Goal: Book appointment/travel/reservation

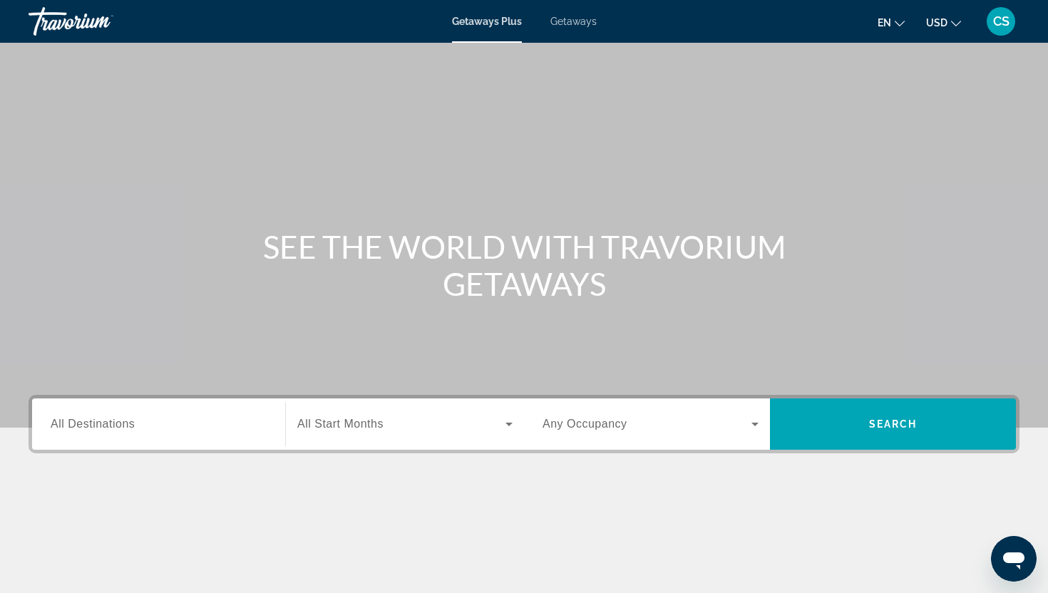
click at [74, 414] on div "Search widget" at bounding box center [159, 424] width 216 height 41
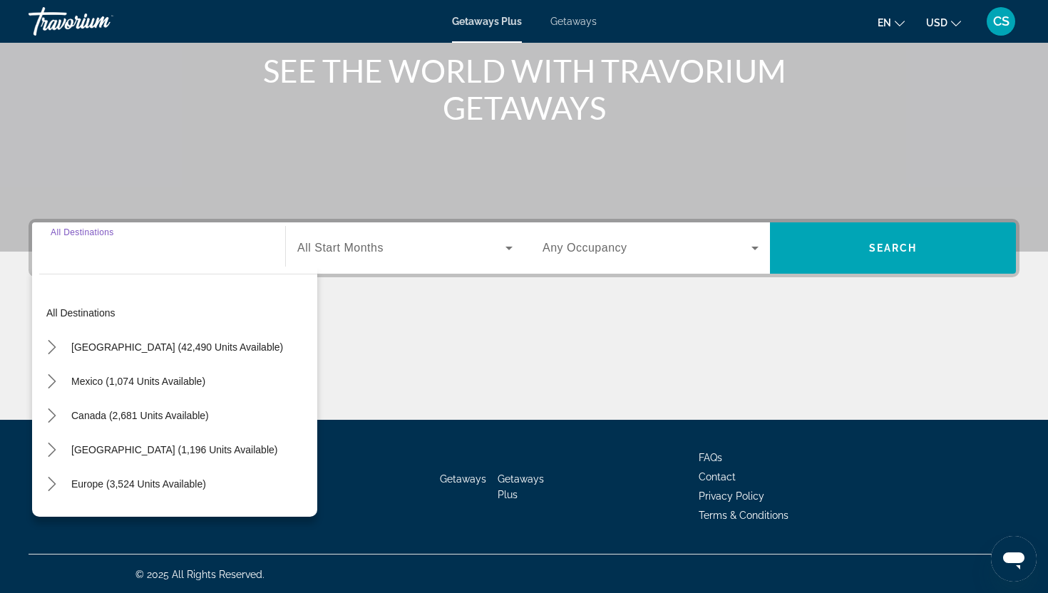
scroll to position [178, 0]
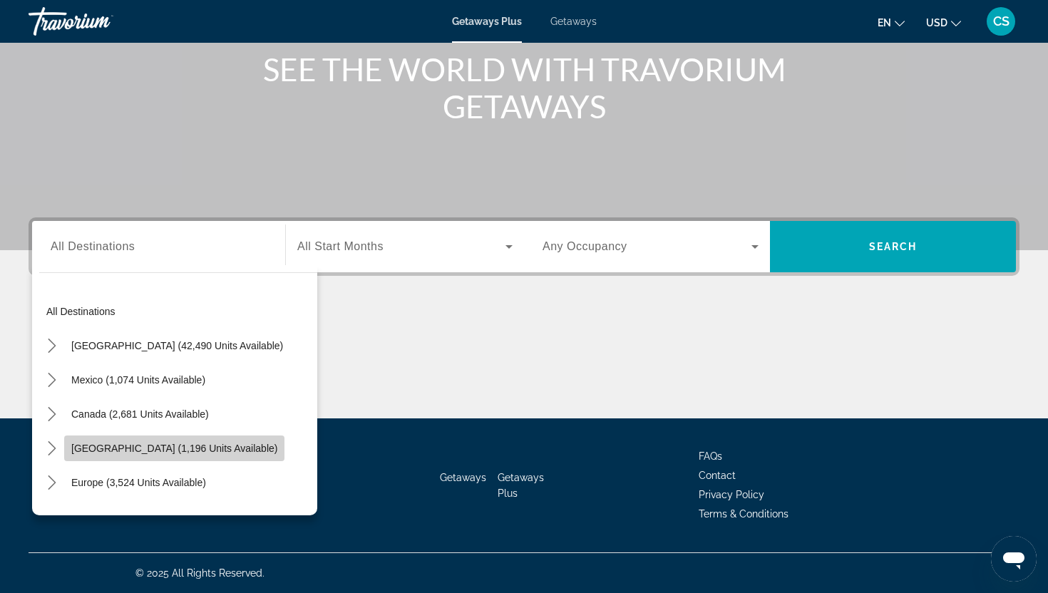
click at [101, 445] on span "[GEOGRAPHIC_DATA] (1,196 units available)" at bounding box center [174, 448] width 206 height 11
type input "**********"
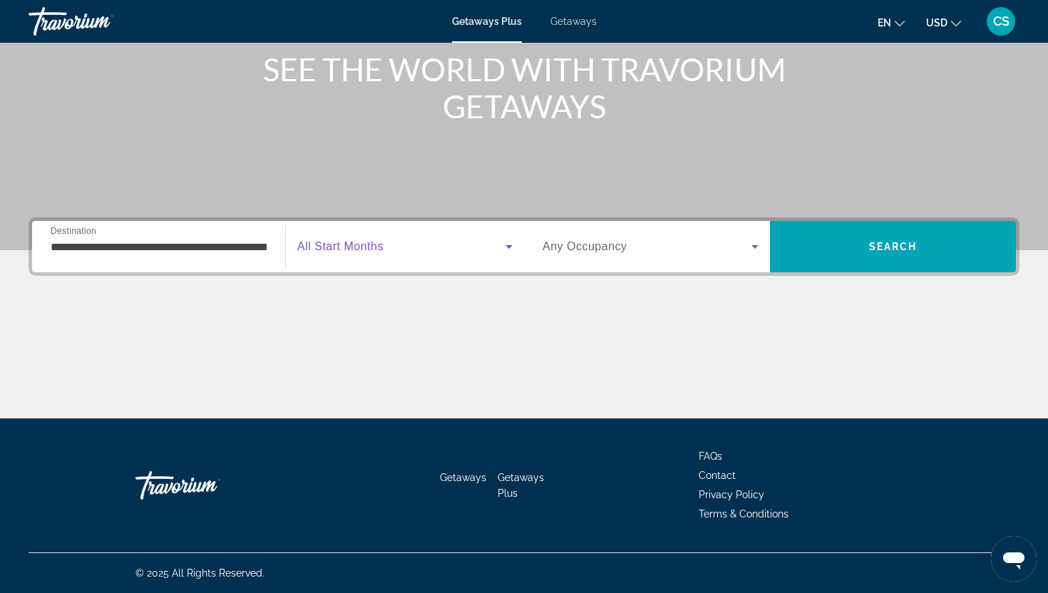
click at [351, 239] on span "Search widget" at bounding box center [401, 246] width 208 height 17
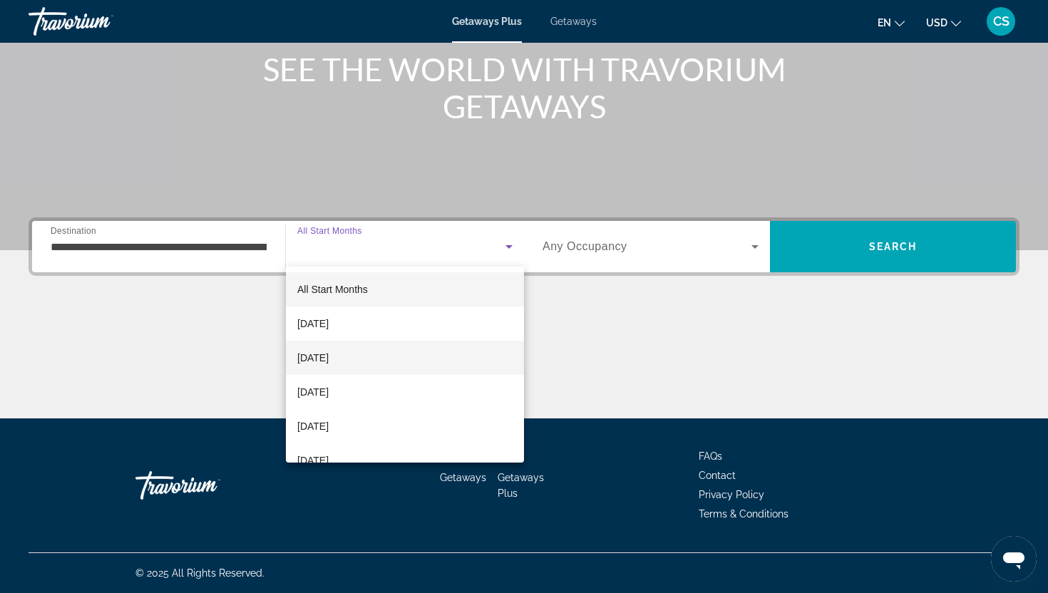
click at [329, 358] on span "[DATE]" at bounding box center [312, 357] width 31 height 17
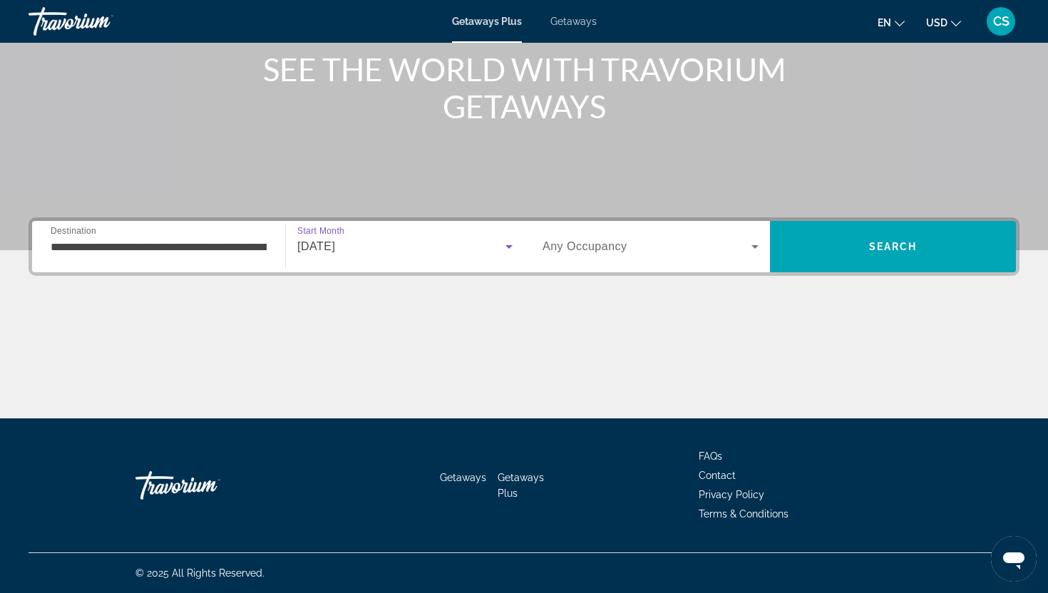
click at [597, 257] on div "Search widget" at bounding box center [651, 247] width 216 height 40
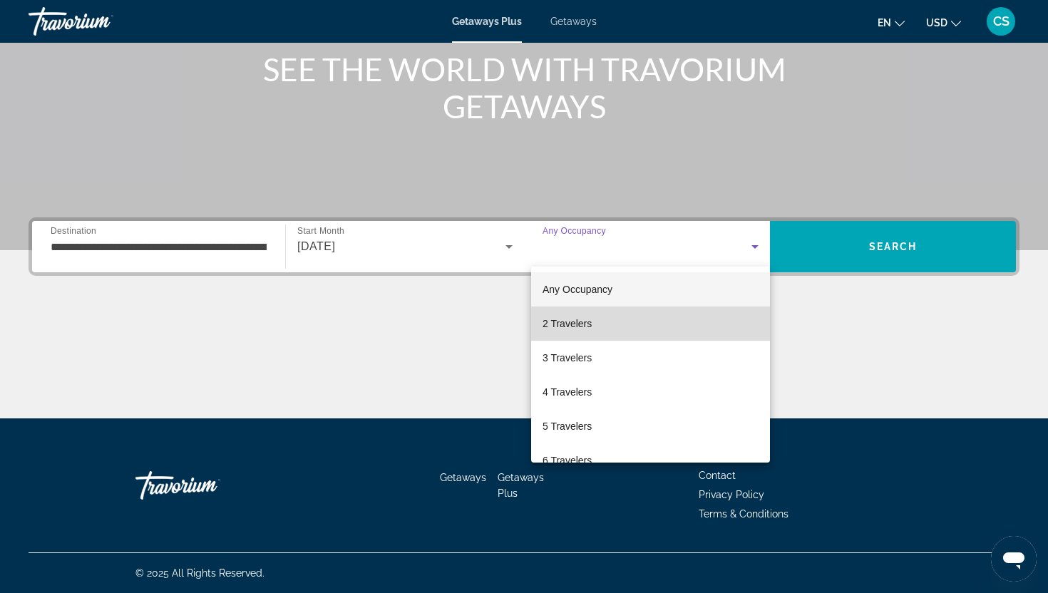
click at [582, 319] on span "2 Travelers" at bounding box center [567, 323] width 49 height 17
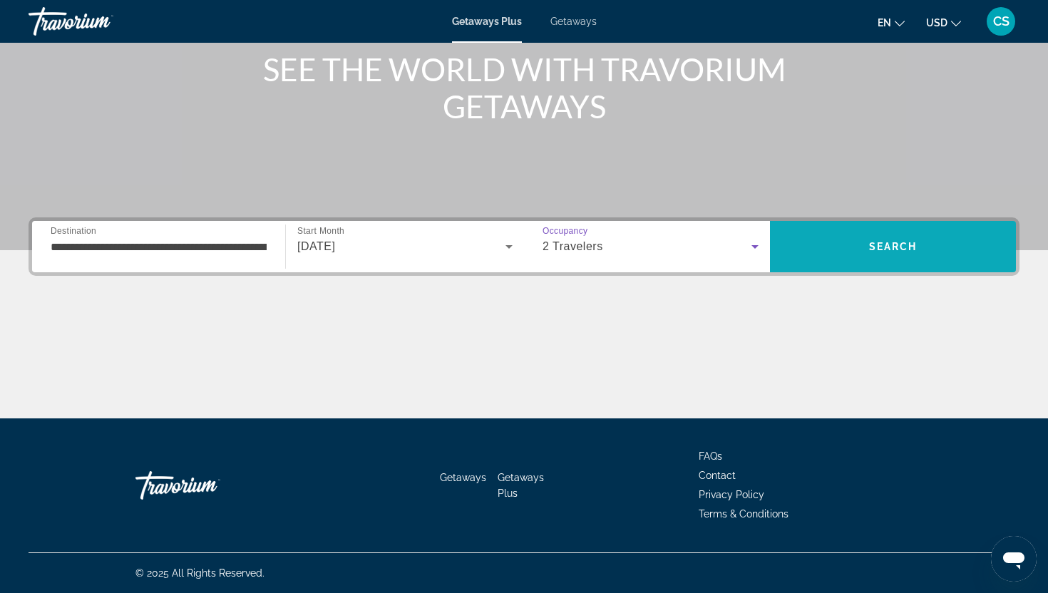
click at [898, 245] on span "Search" at bounding box center [893, 246] width 48 height 11
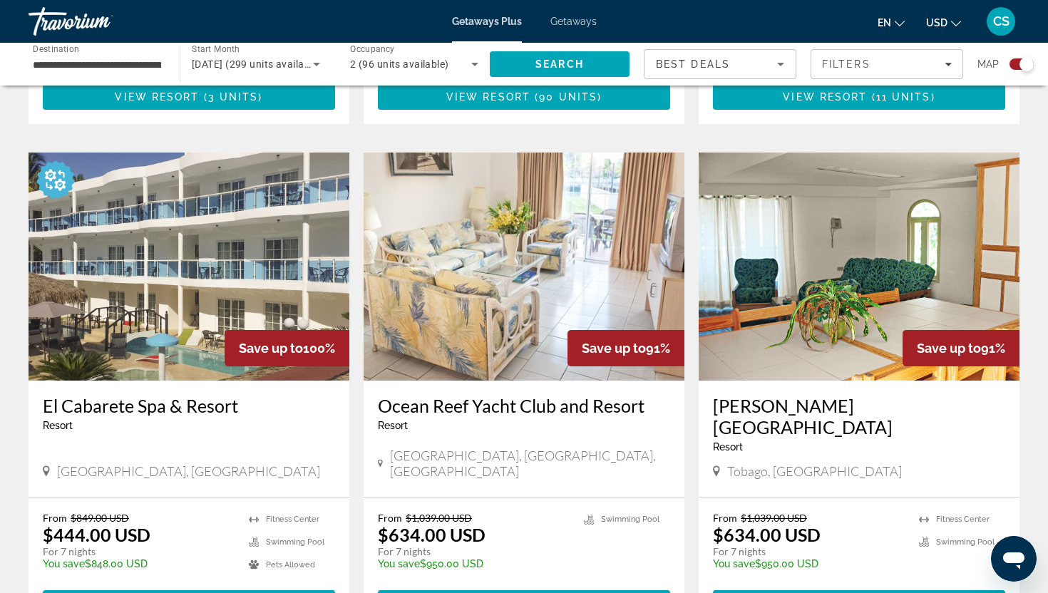
scroll to position [934, 0]
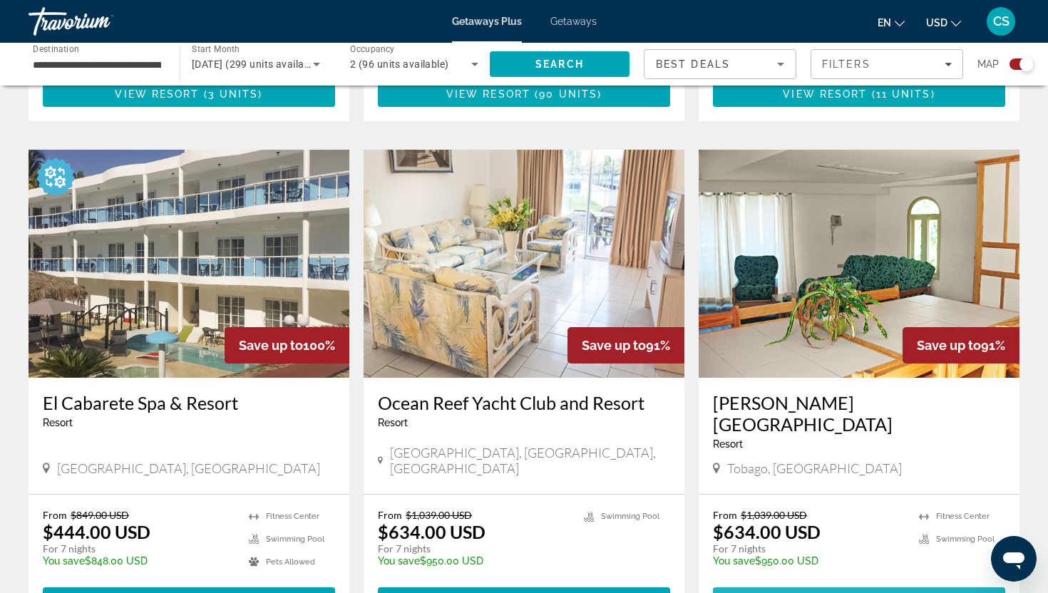
click at [793, 592] on span "View Resort" at bounding box center [827, 600] width 84 height 11
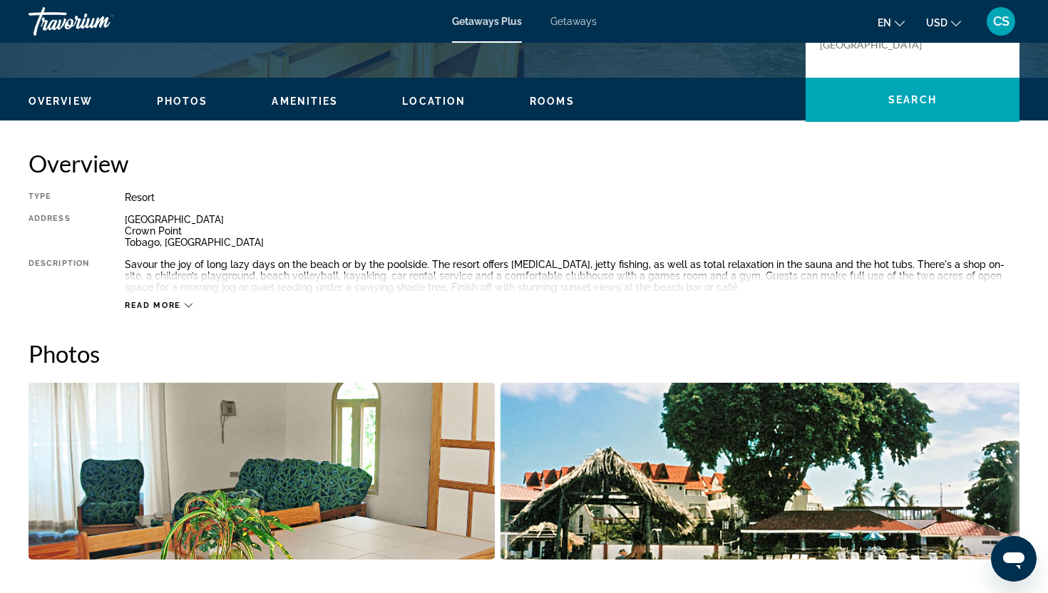
scroll to position [394, 0]
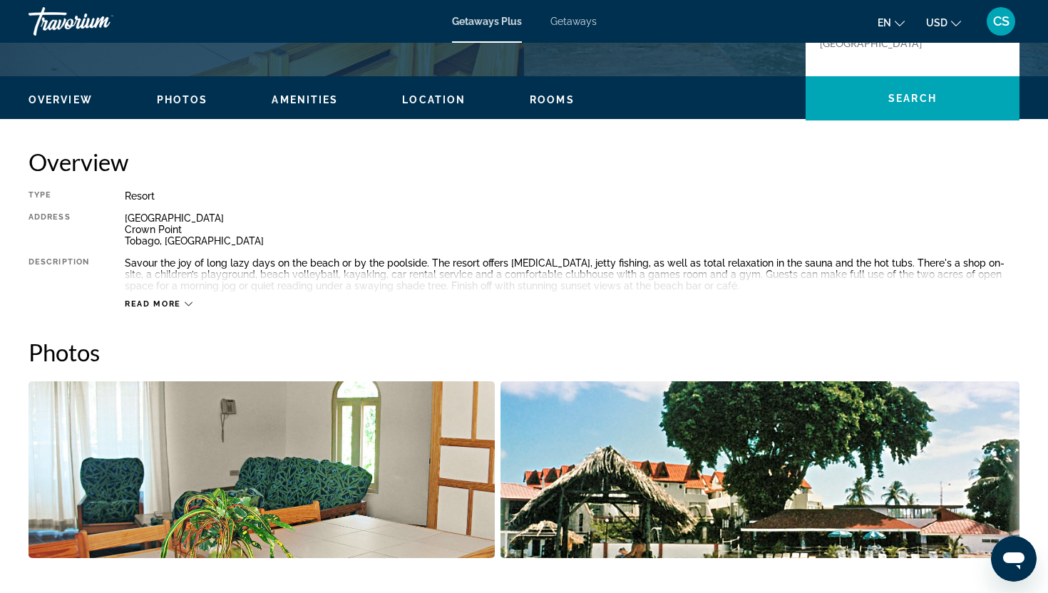
click at [183, 304] on div "Read more" at bounding box center [159, 303] width 68 height 9
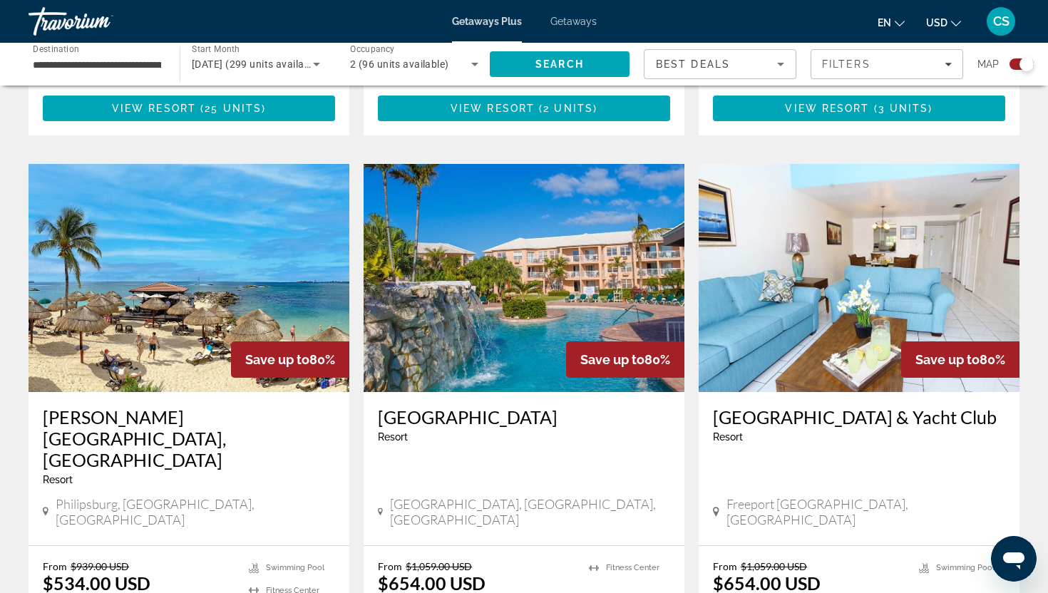
scroll to position [1952, 0]
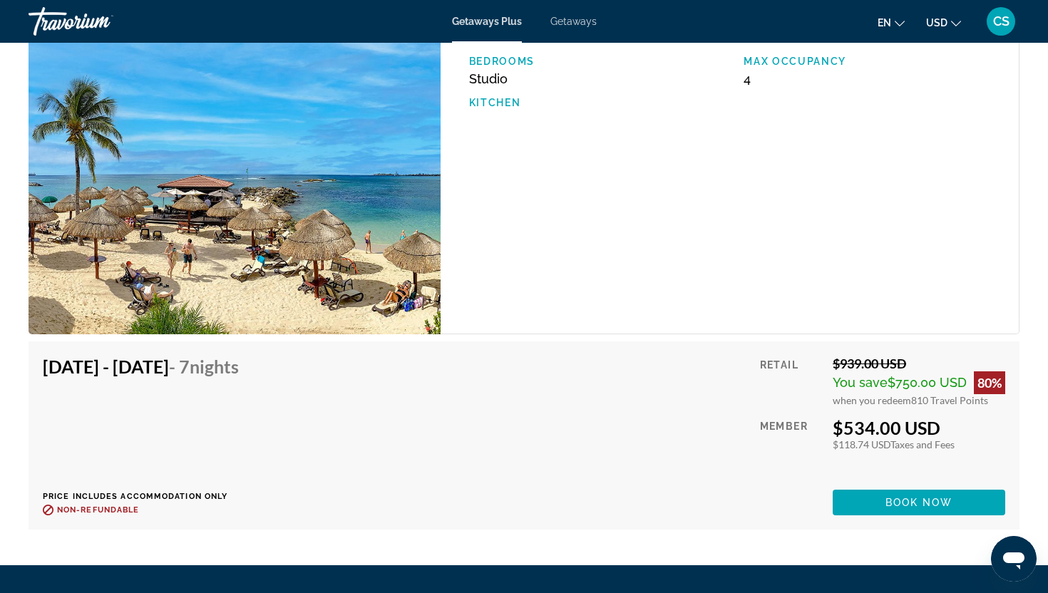
scroll to position [2393, 0]
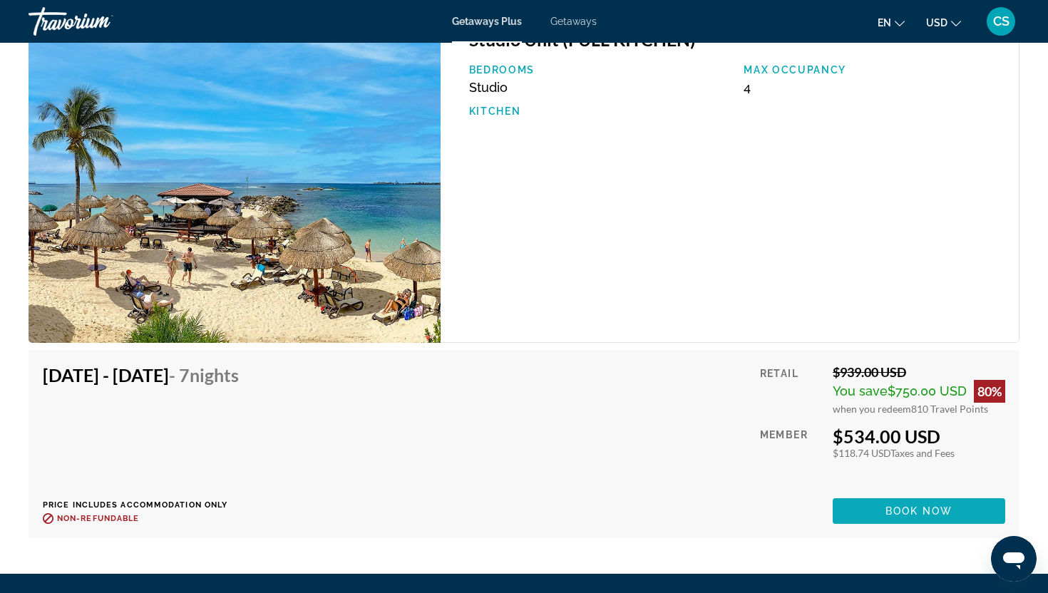
click at [880, 494] on span "Main content" at bounding box center [919, 511] width 173 height 34
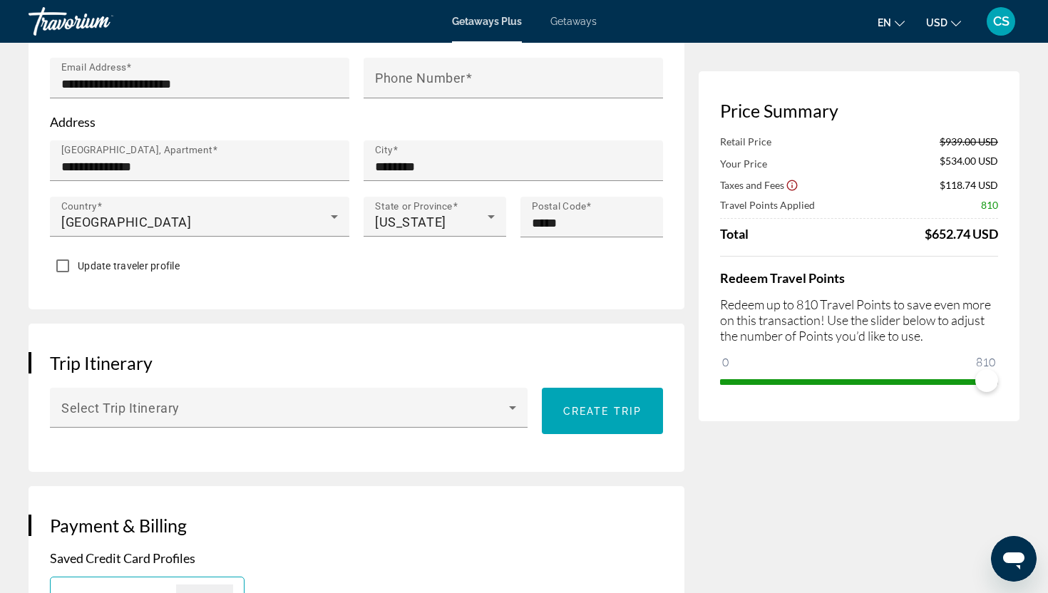
scroll to position [617, 0]
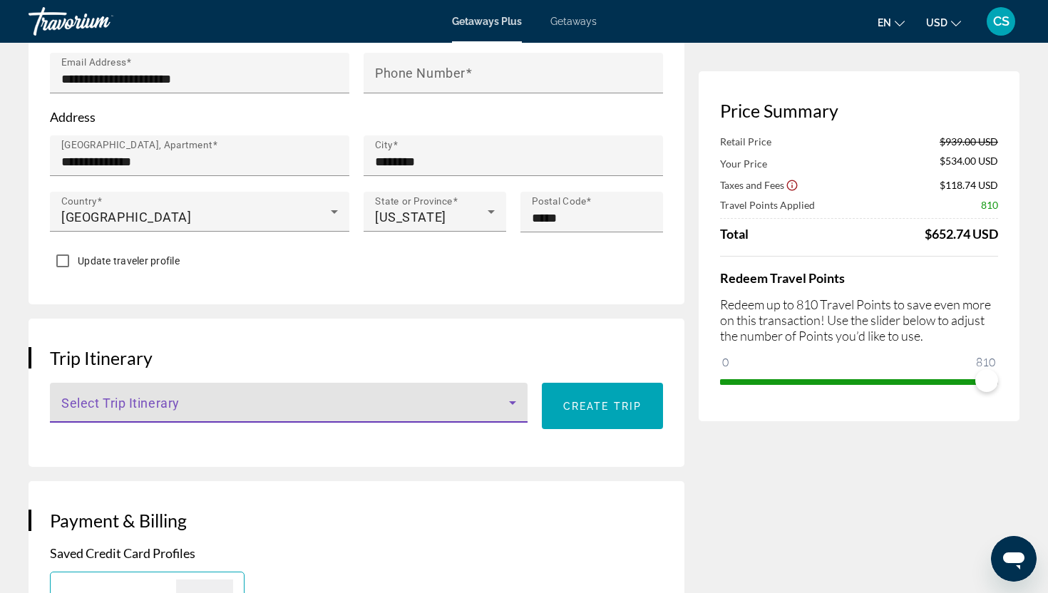
click at [516, 394] on icon "Main content" at bounding box center [512, 402] width 17 height 17
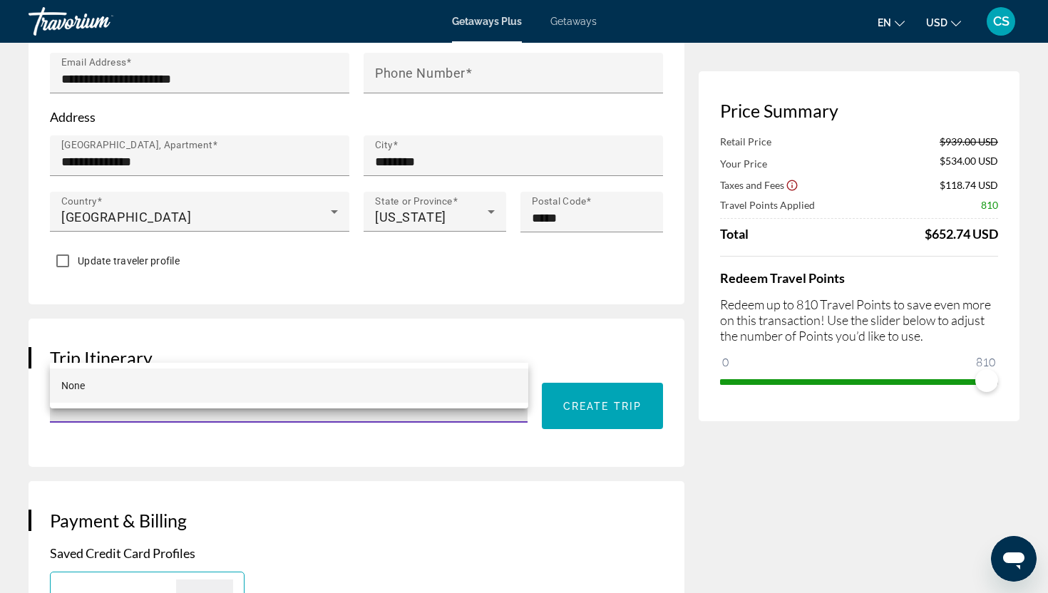
click at [592, 347] on div at bounding box center [524, 296] width 1048 height 593
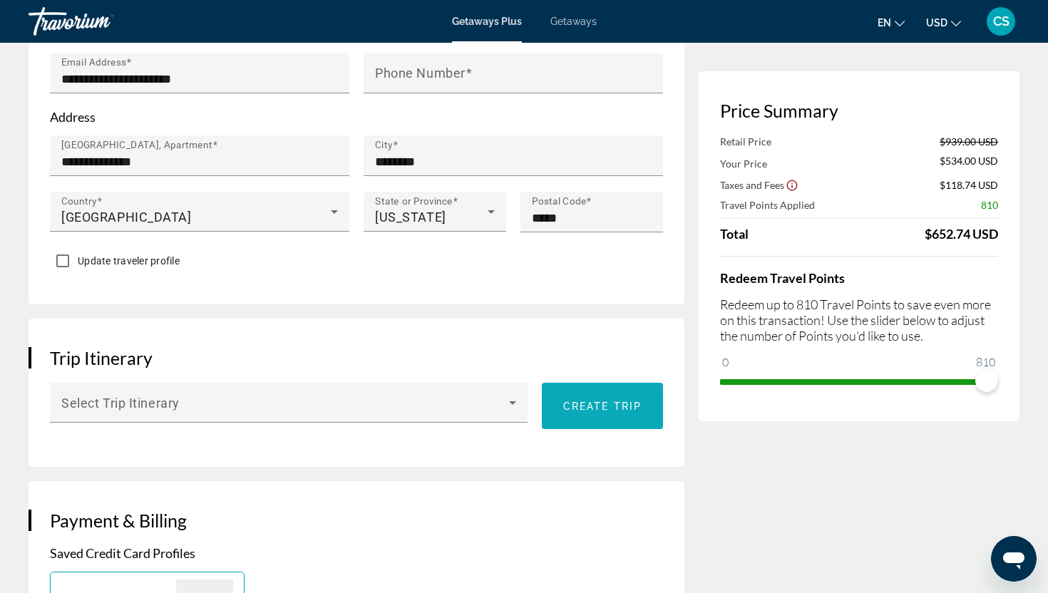
click at [595, 401] on span "Create trip" at bounding box center [602, 406] width 78 height 11
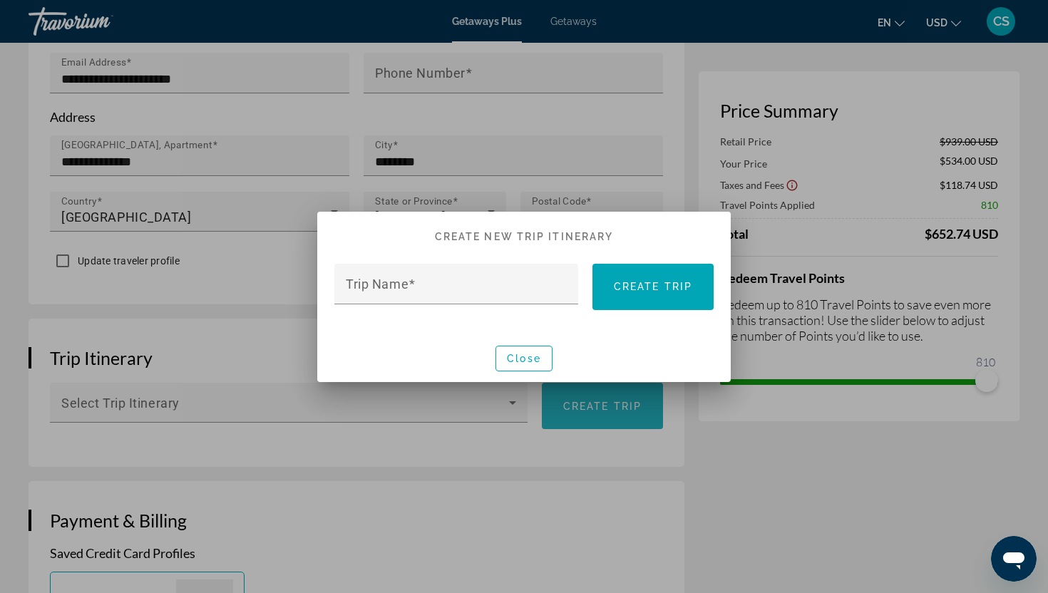
scroll to position [0, 0]
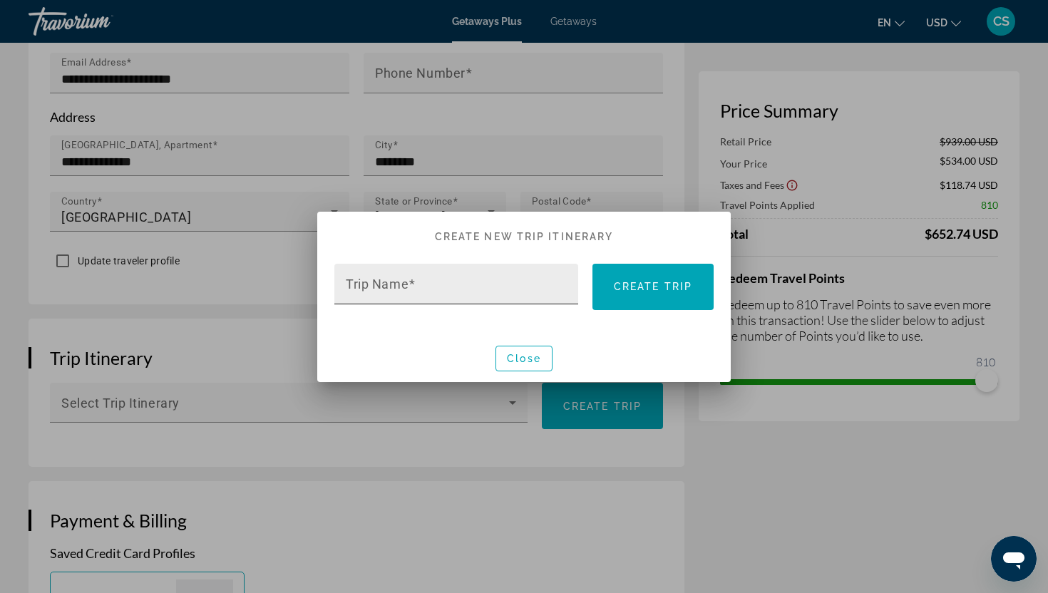
click at [493, 292] on input "Trip Name" at bounding box center [461, 290] width 230 height 17
type input "********"
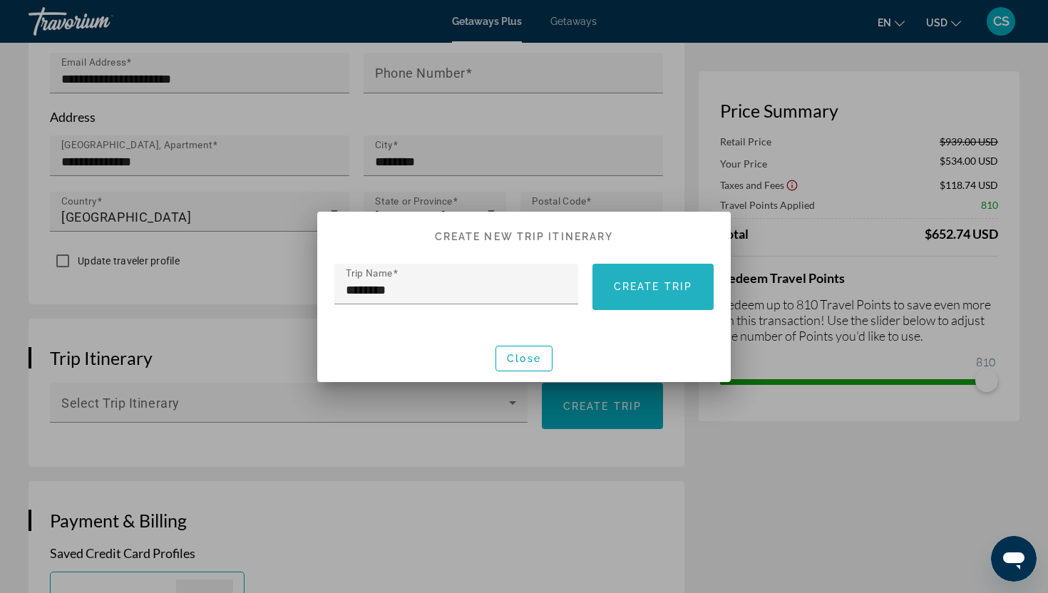
click at [673, 282] on span "Create trip" at bounding box center [653, 286] width 78 height 11
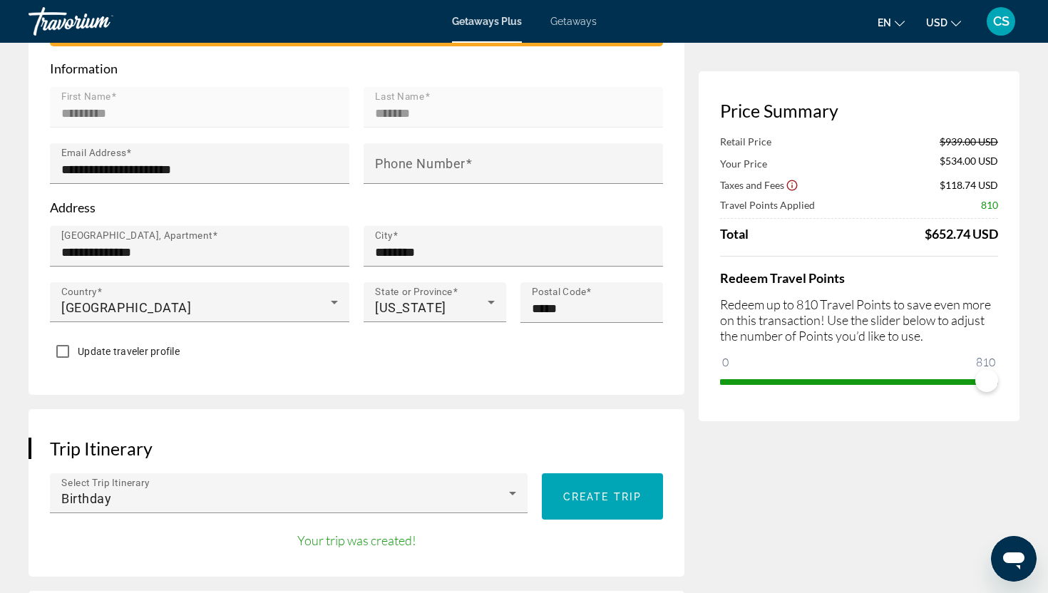
scroll to position [523, 0]
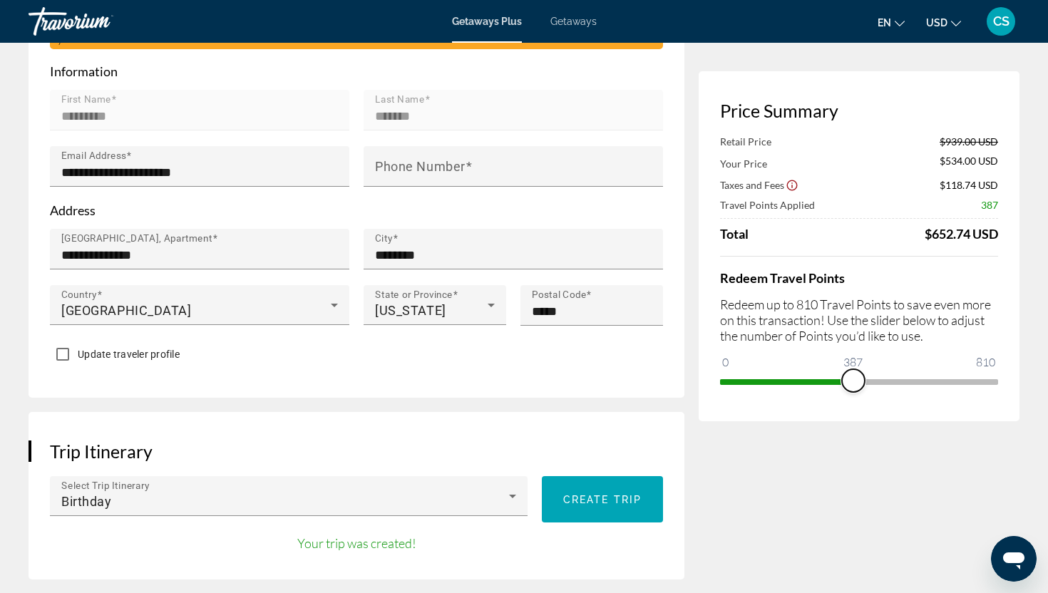
drag, startPoint x: 992, startPoint y: 379, endPoint x: 853, endPoint y: 386, distance: 139.2
click at [853, 386] on span "ngx-slider" at bounding box center [853, 380] width 23 height 23
drag, startPoint x: 853, startPoint y: 380, endPoint x: 860, endPoint y: 376, distance: 7.3
click at [860, 376] on span "ngx-slider" at bounding box center [860, 380] width 23 height 23
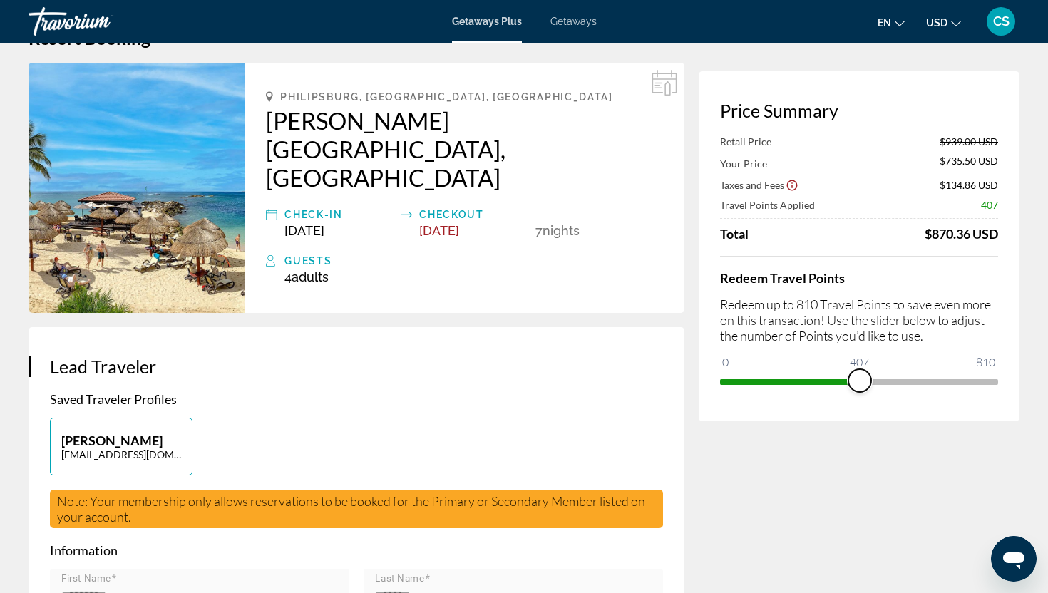
scroll to position [0, 0]
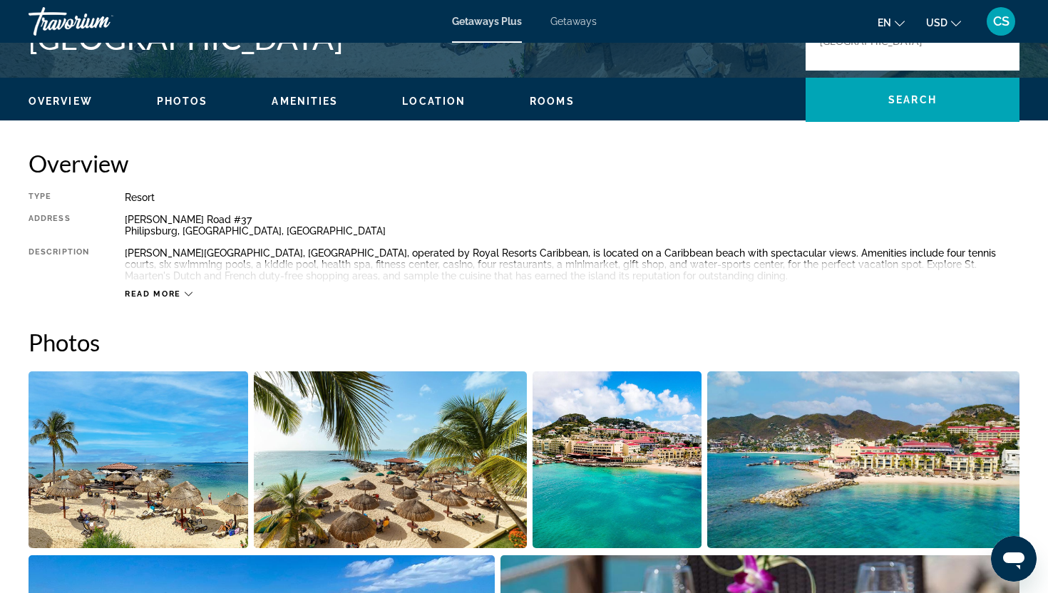
scroll to position [411, 0]
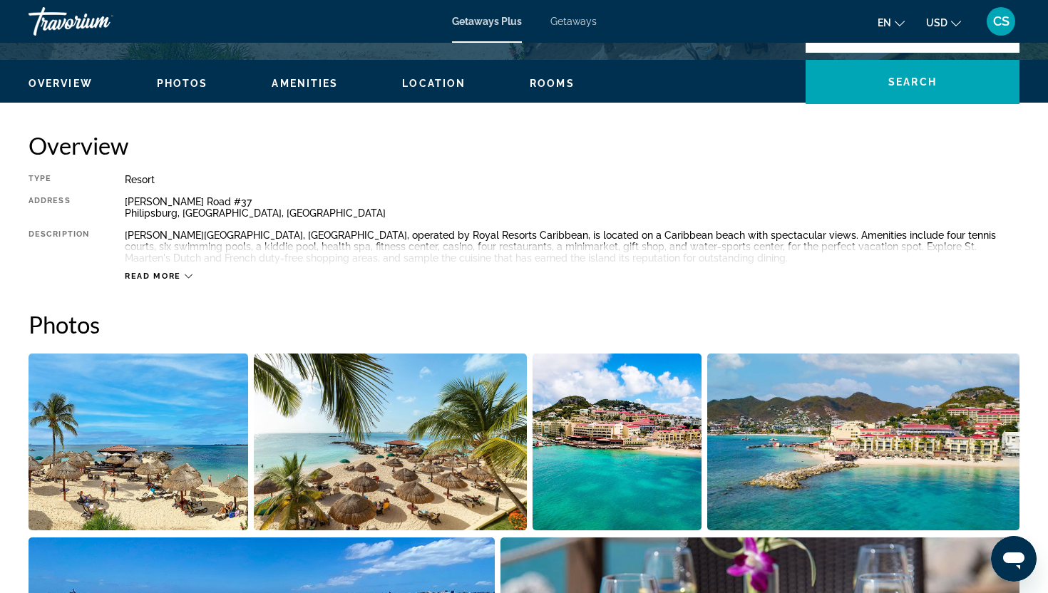
click at [305, 79] on span "Amenities" at bounding box center [305, 83] width 66 height 11
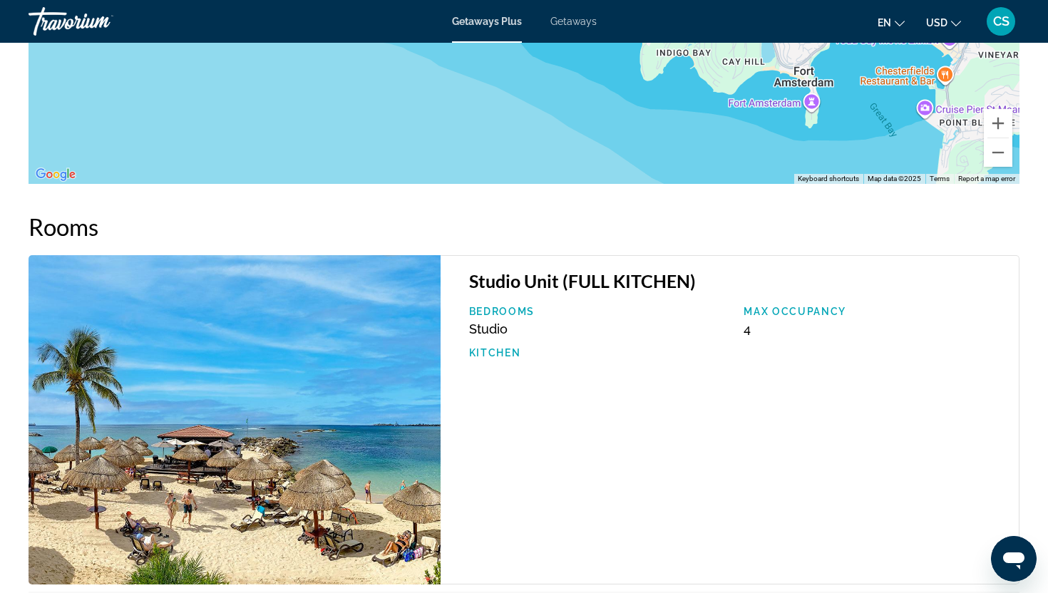
scroll to position [2150, 0]
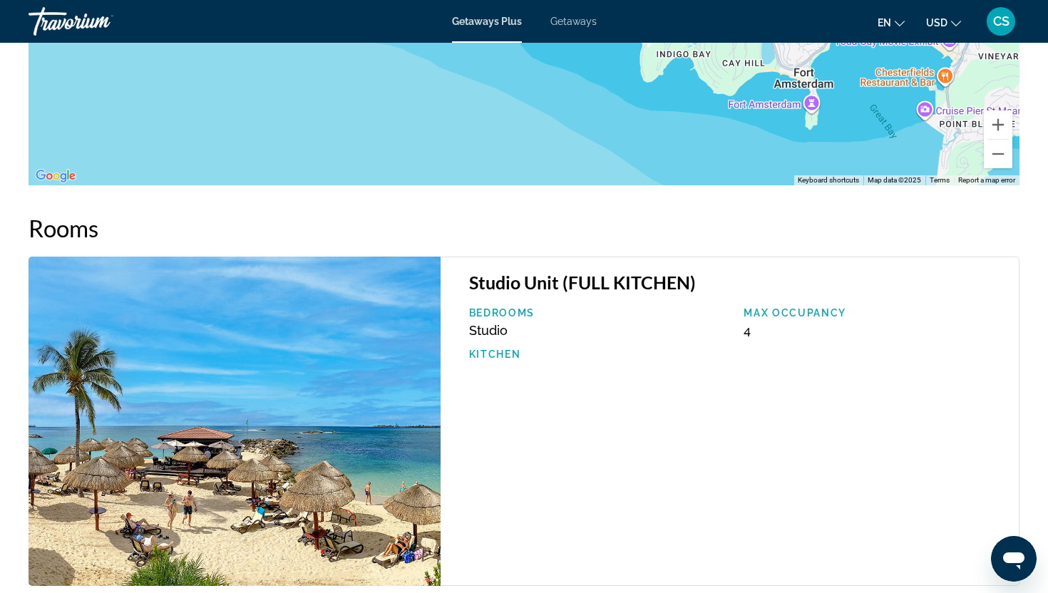
click at [1025, 562] on icon "Open messaging window" at bounding box center [1014, 559] width 26 height 26
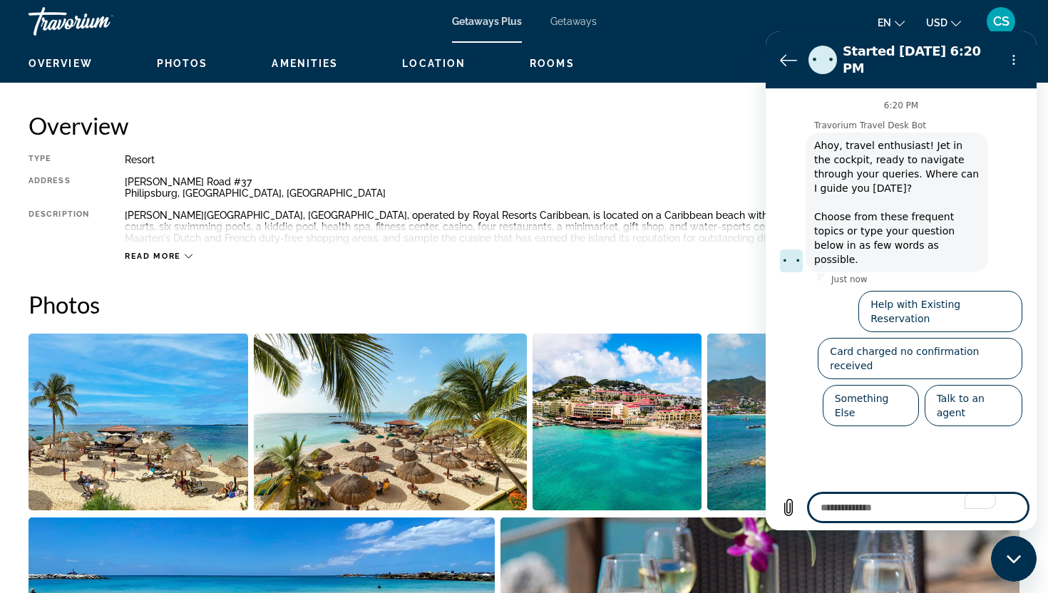
scroll to position [429, 0]
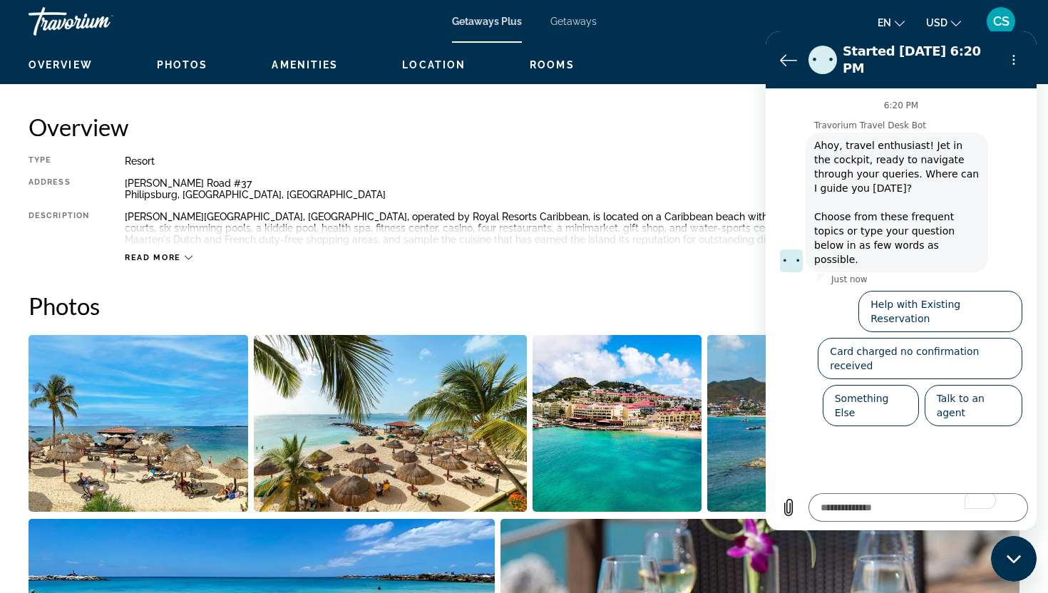
click at [165, 251] on div "Read more" at bounding box center [572, 243] width 895 height 39
click at [165, 257] on span "Read more" at bounding box center [153, 257] width 56 height 9
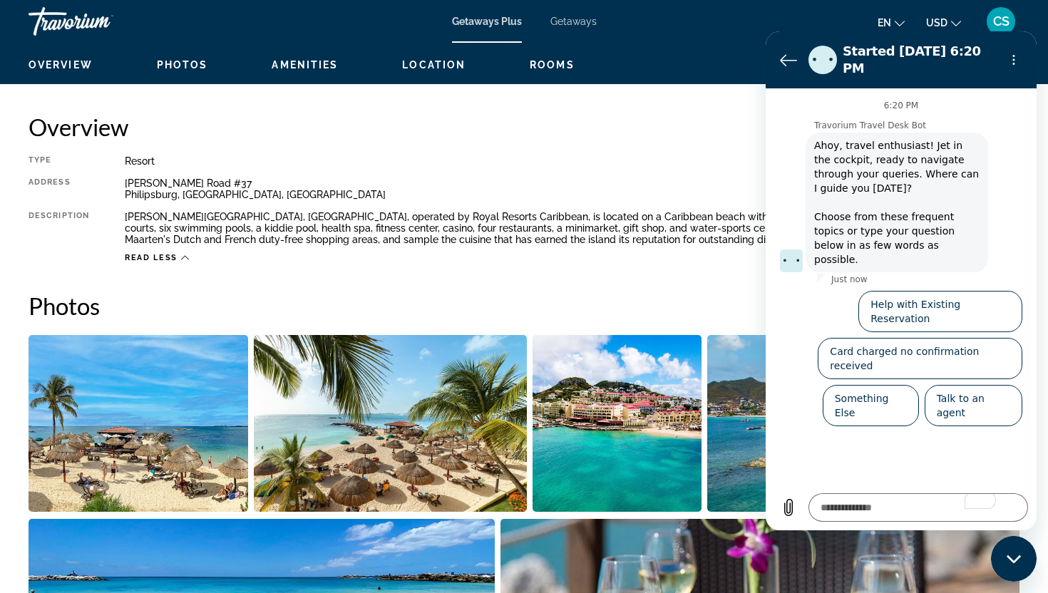
click at [676, 259] on div "Read less" at bounding box center [572, 254] width 895 height 18
click at [1017, 553] on div "Close messaging window" at bounding box center [1013, 559] width 43 height 43
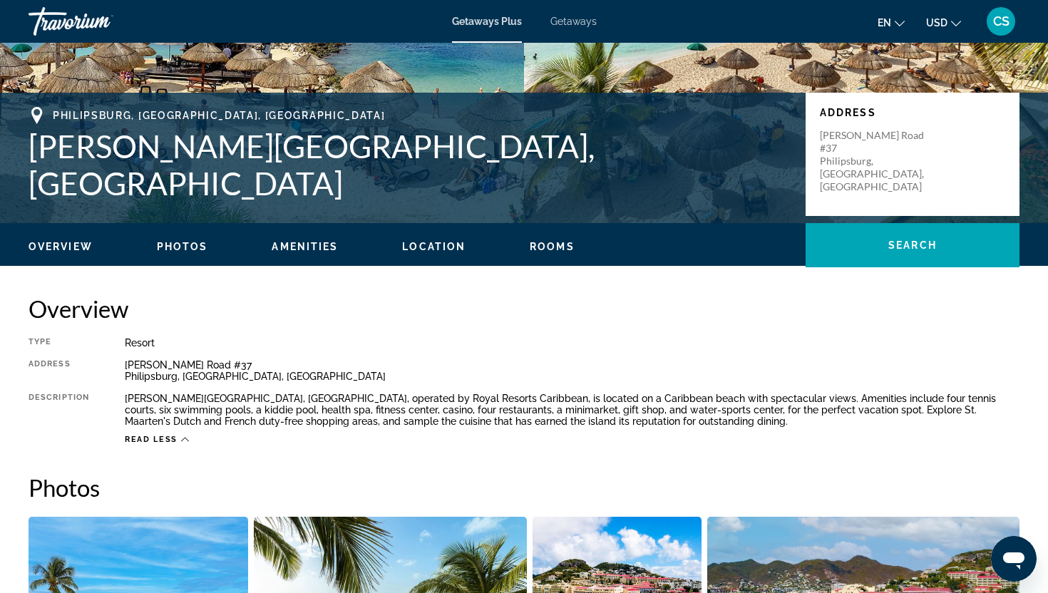
scroll to position [0, 0]
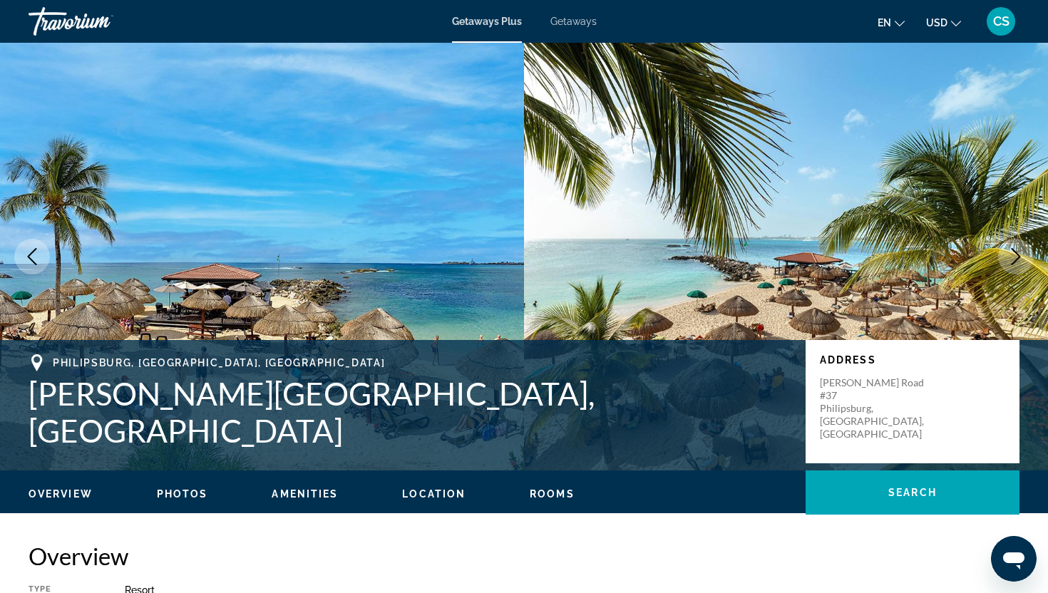
type textarea "*"
